Goal: Use online tool/utility: Utilize a website feature to perform a specific function

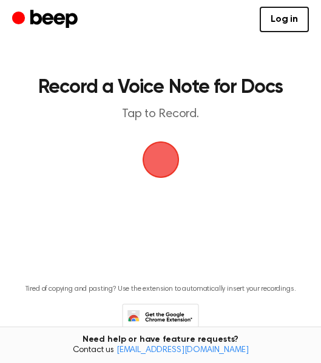
click at [161, 166] on span "button" at bounding box center [160, 159] width 39 height 39
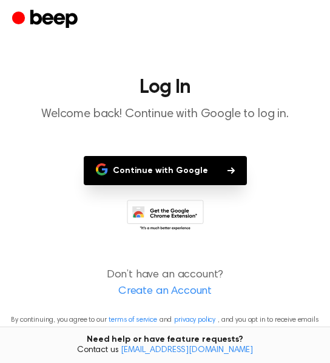
click at [162, 166] on button "Continue with Google" at bounding box center [165, 170] width 163 height 29
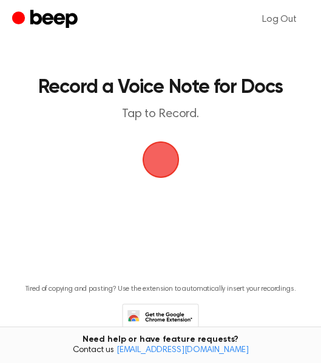
click at [166, 152] on span "button" at bounding box center [160, 159] width 37 height 37
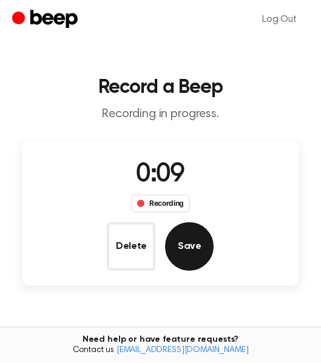
click at [192, 248] on button "Save" at bounding box center [189, 246] width 49 height 49
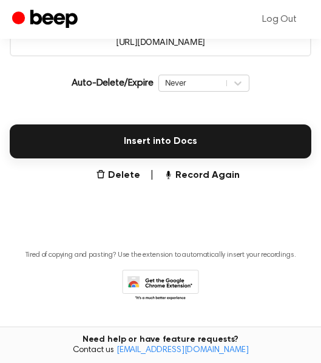
scroll to position [213, 0]
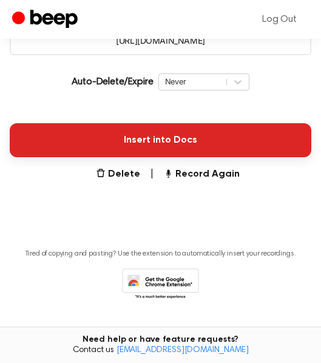
click at [169, 132] on button "Insert into Docs" at bounding box center [161, 140] width 302 height 34
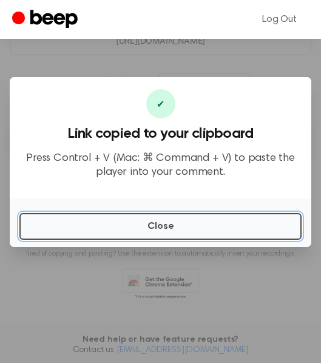
click at [174, 226] on button "Close" at bounding box center [160, 226] width 282 height 27
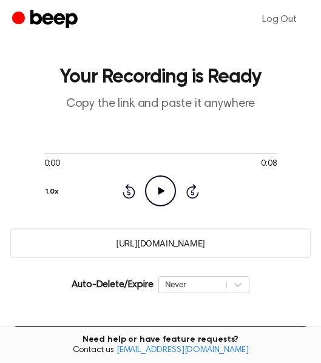
scroll to position [0, 0]
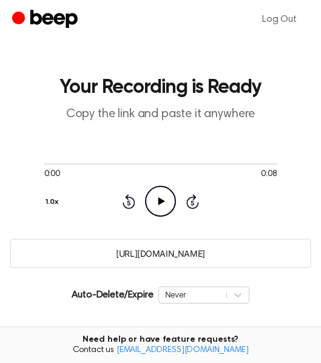
click at [20, 17] on circle "Beep" at bounding box center [18, 17] width 13 height 13
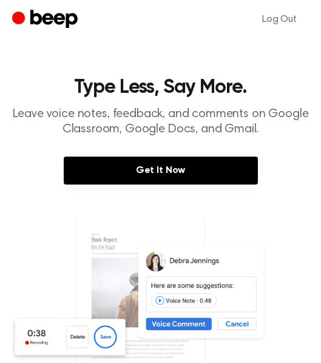
click at [20, 17] on circle "Beep" at bounding box center [18, 17] width 13 height 13
click at [281, 16] on link "Log Out" at bounding box center [279, 19] width 59 height 29
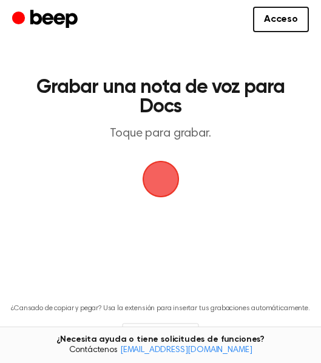
click at [163, 173] on span "button" at bounding box center [161, 179] width 34 height 34
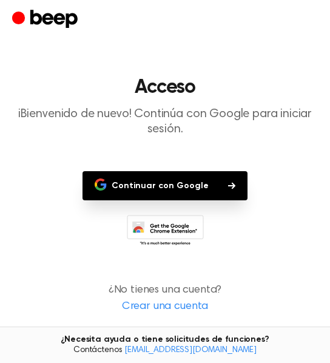
click at [188, 181] on font "Continuar con Google" at bounding box center [160, 185] width 97 height 8
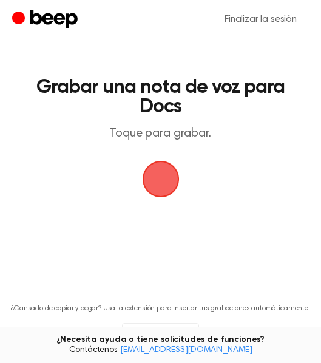
click at [161, 179] on span "button" at bounding box center [161, 179] width 34 height 34
